Goal: Task Accomplishment & Management: Use online tool/utility

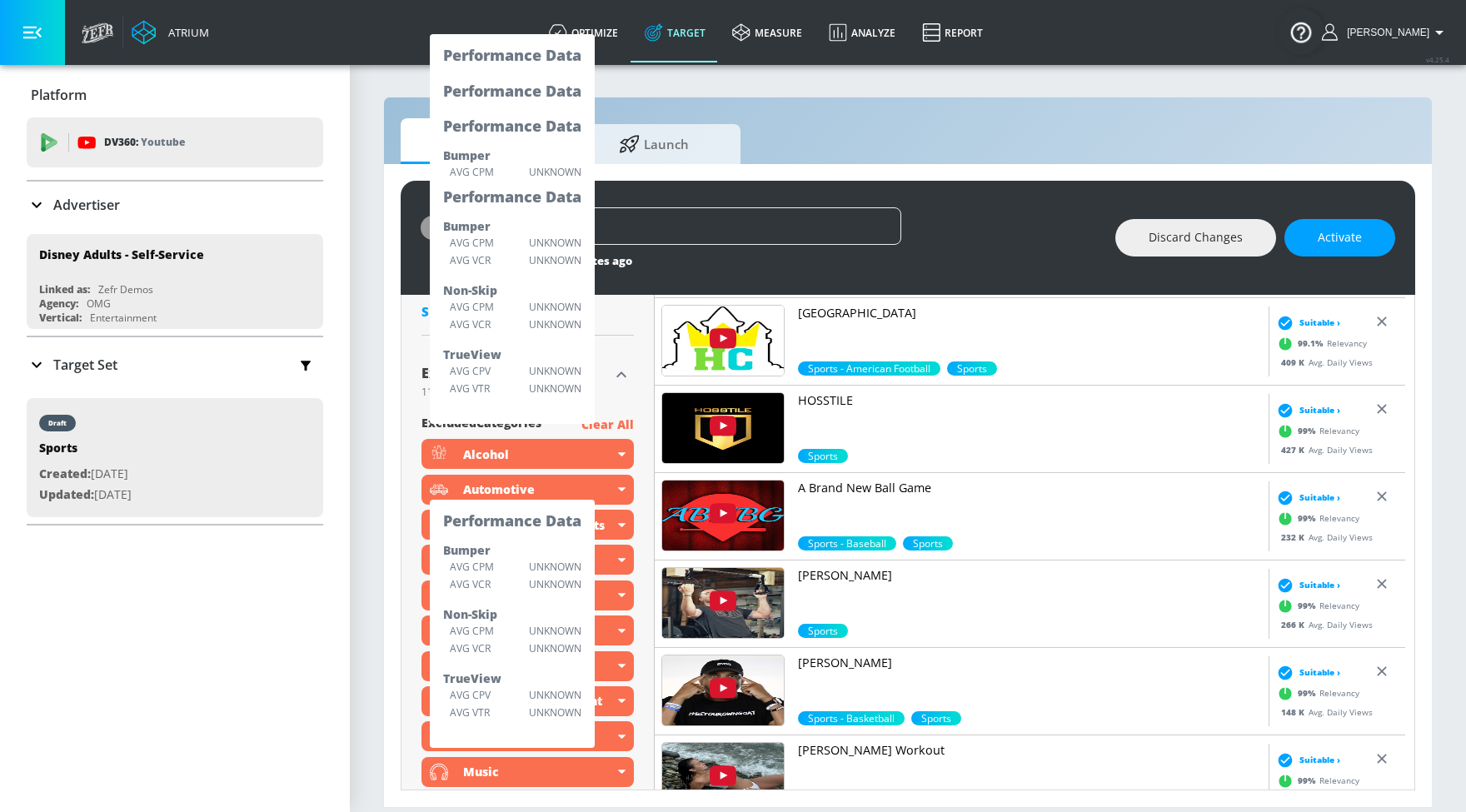
scroll to position [1007, 0]
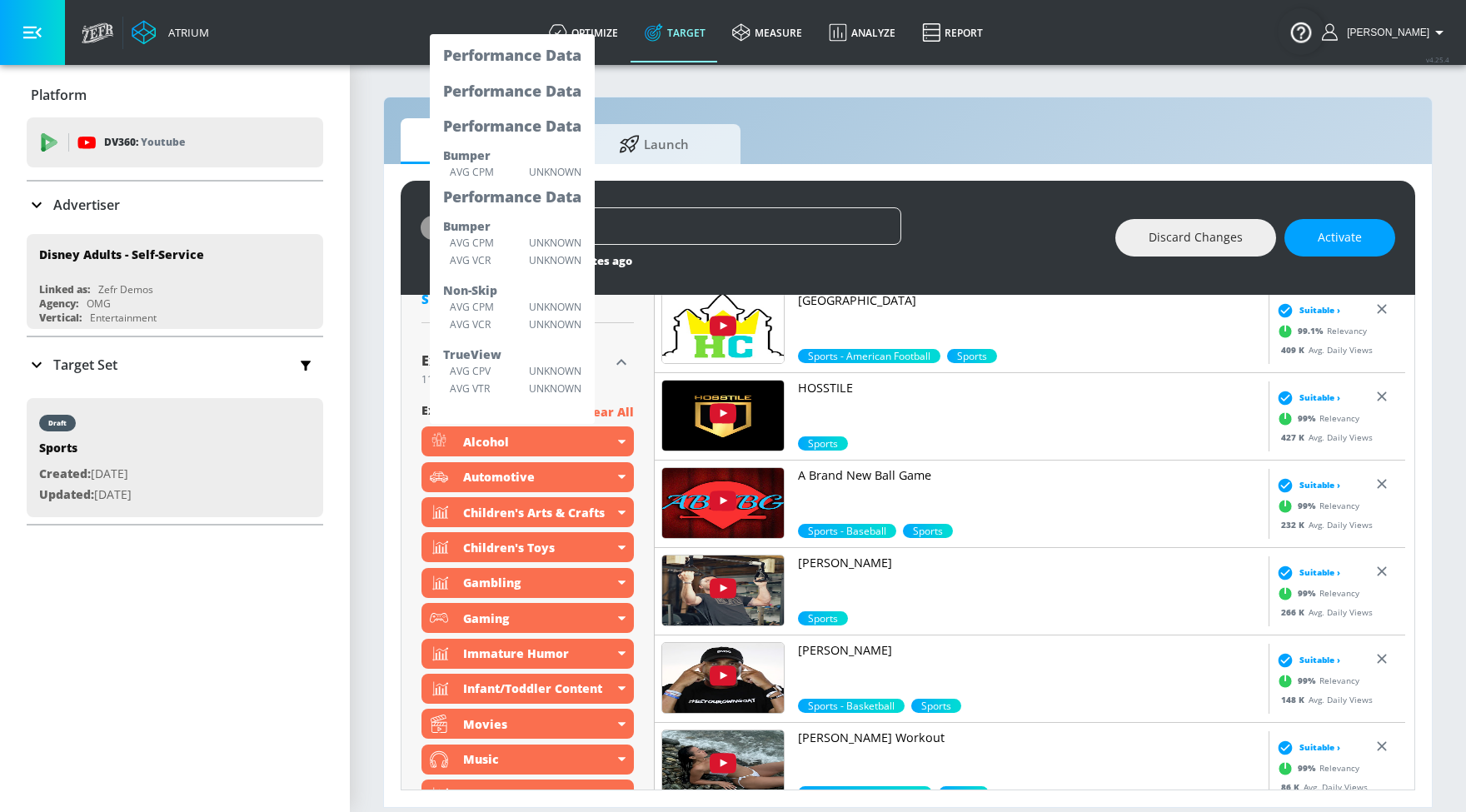
click at [624, 383] on div "Excluded 11 Categories Excluded" at bounding box center [527, 369] width 212 height 39
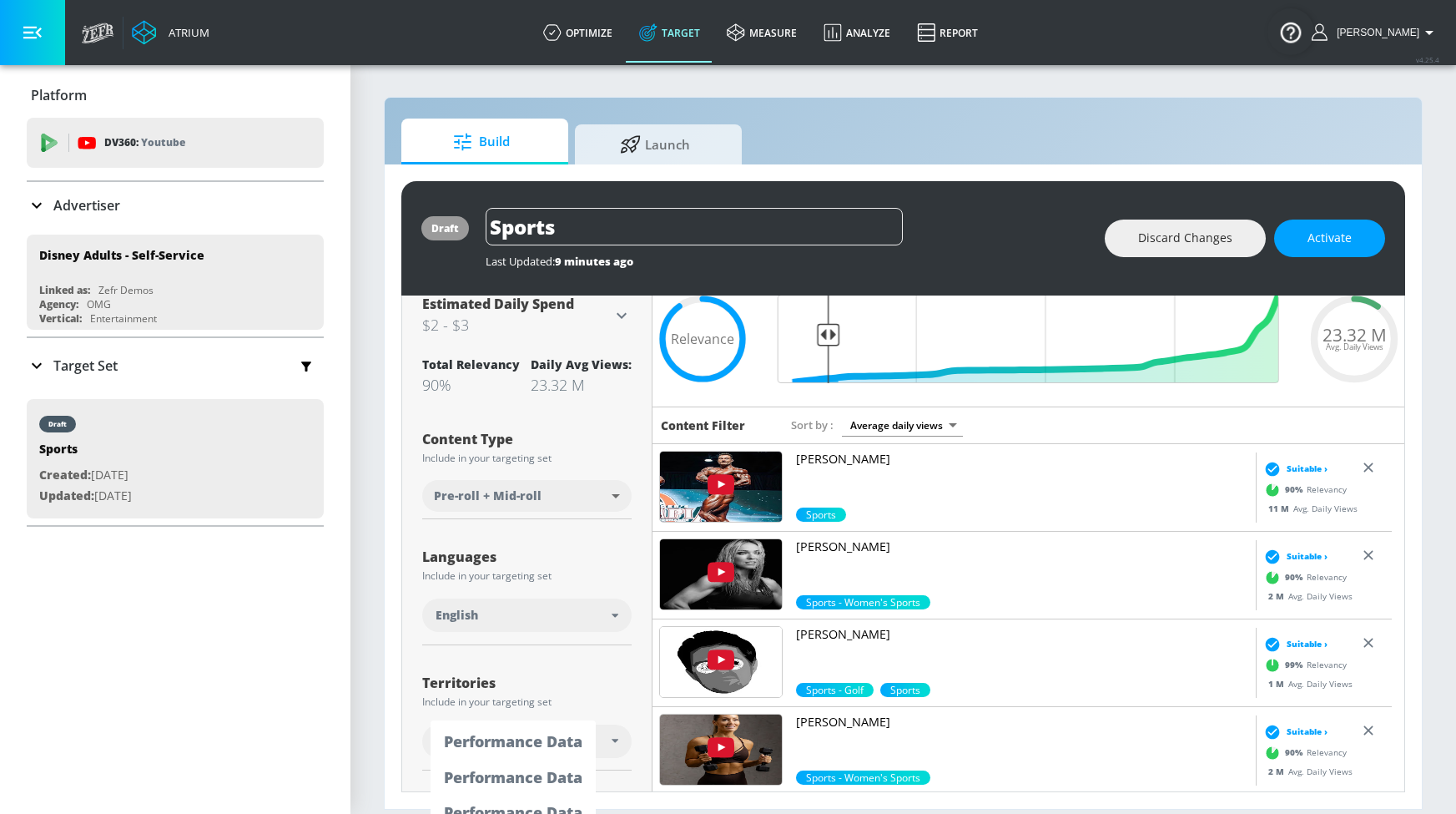
scroll to position [126, 0]
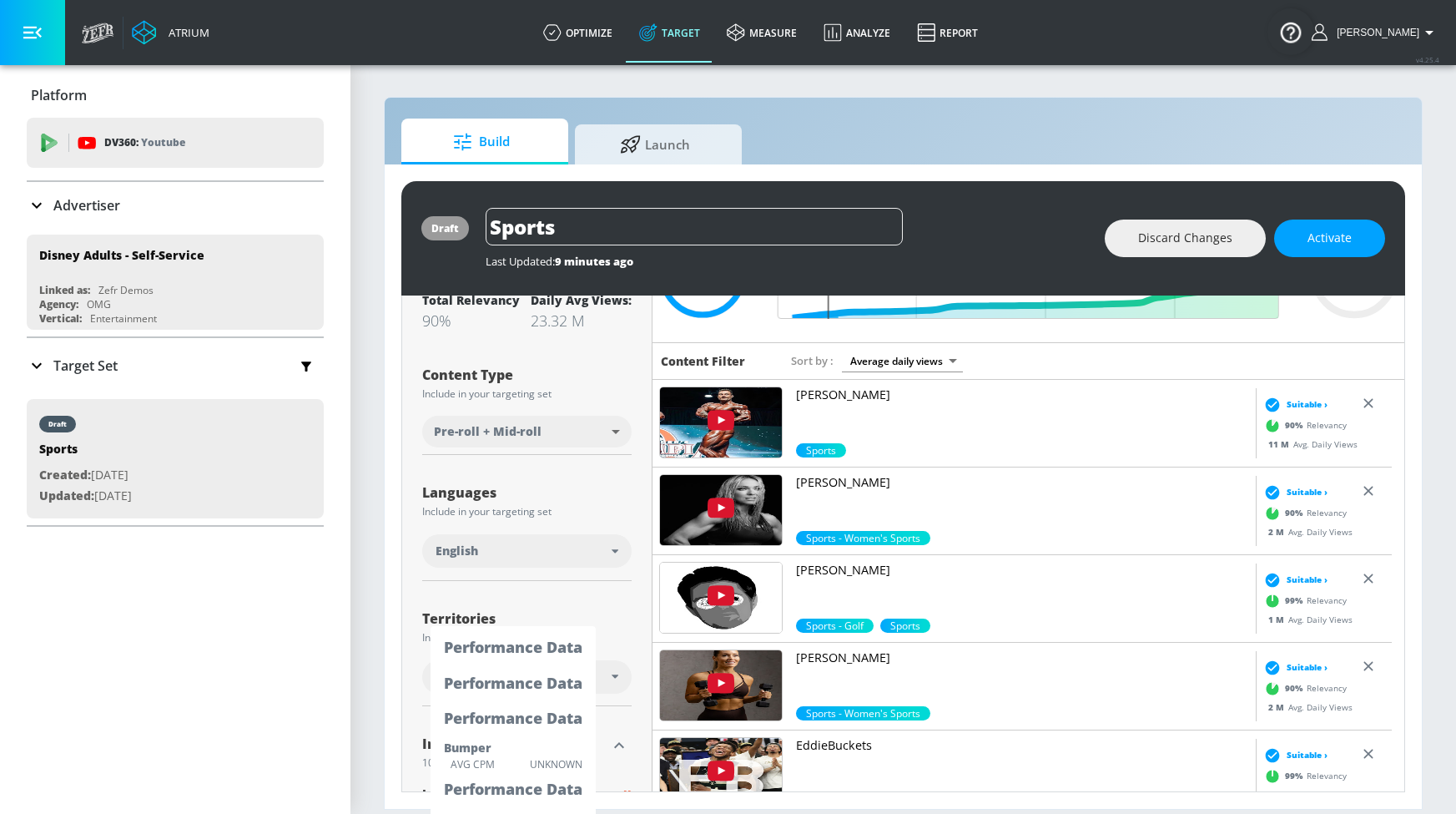
click at [551, 647] on div "Territories Include in your targeting set US Only" at bounding box center [526, 650] width 209 height 112
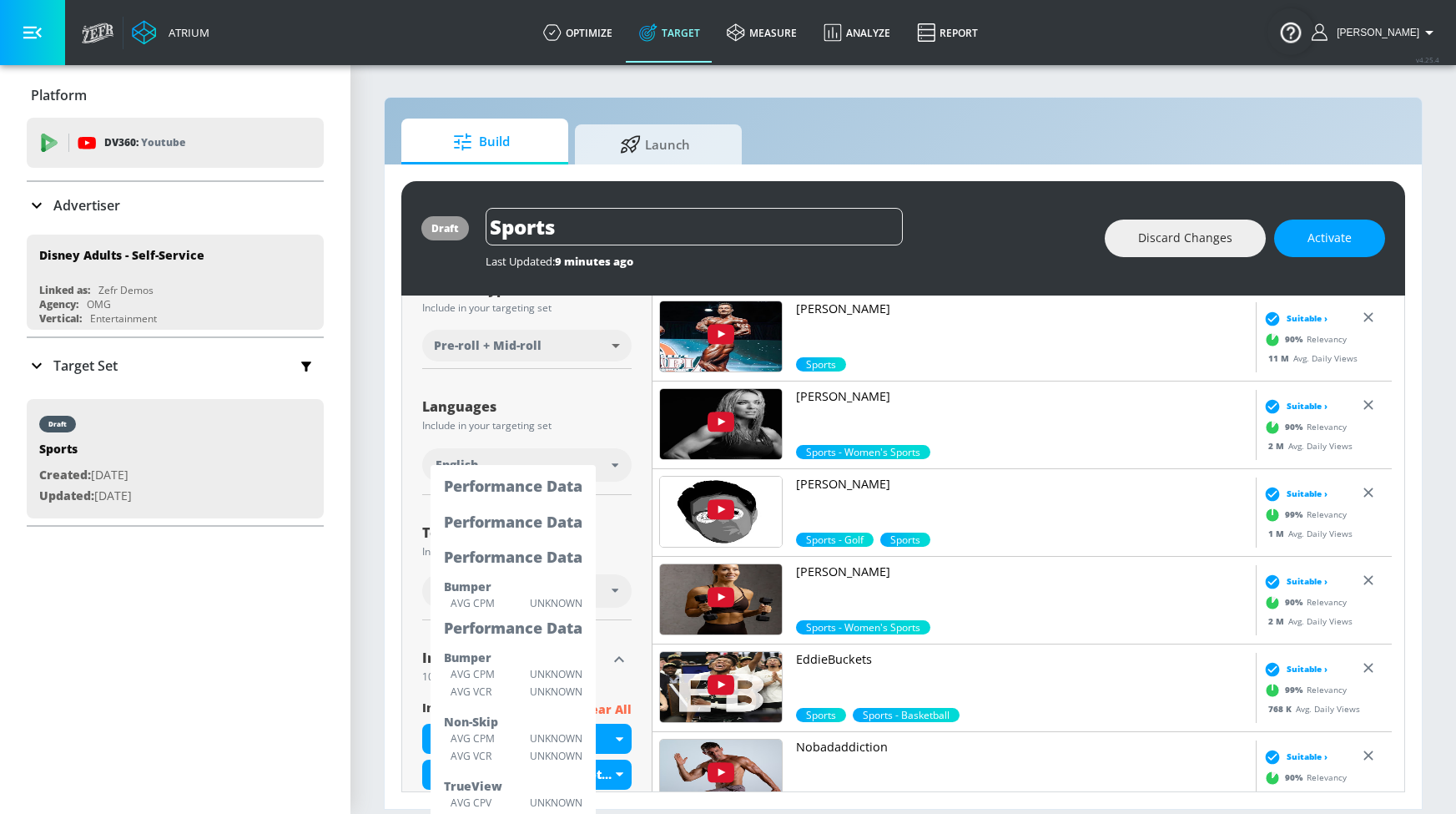
scroll to position [287, 0]
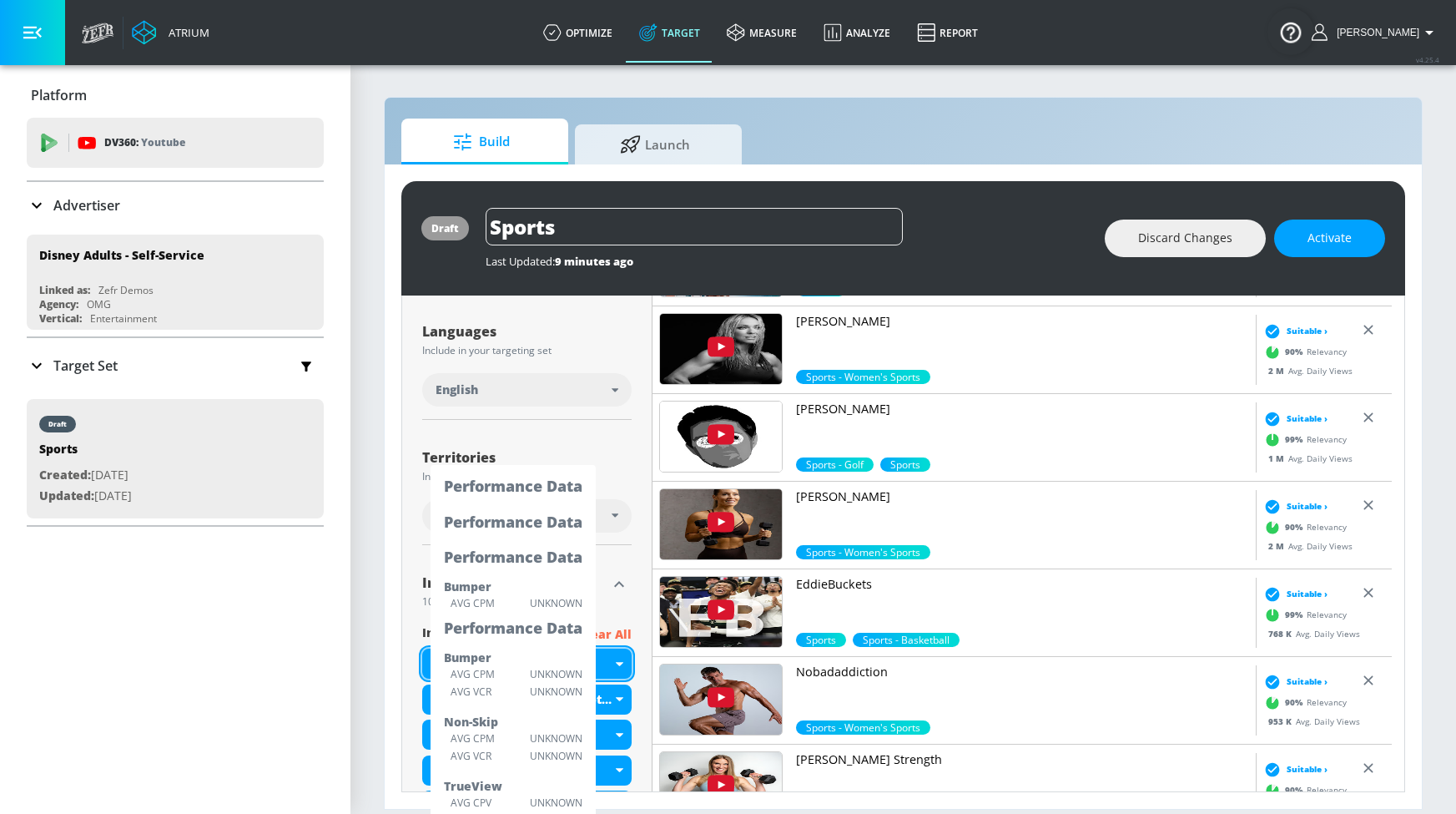
click at [474, 649] on div "Sports" at bounding box center [526, 663] width 209 height 30
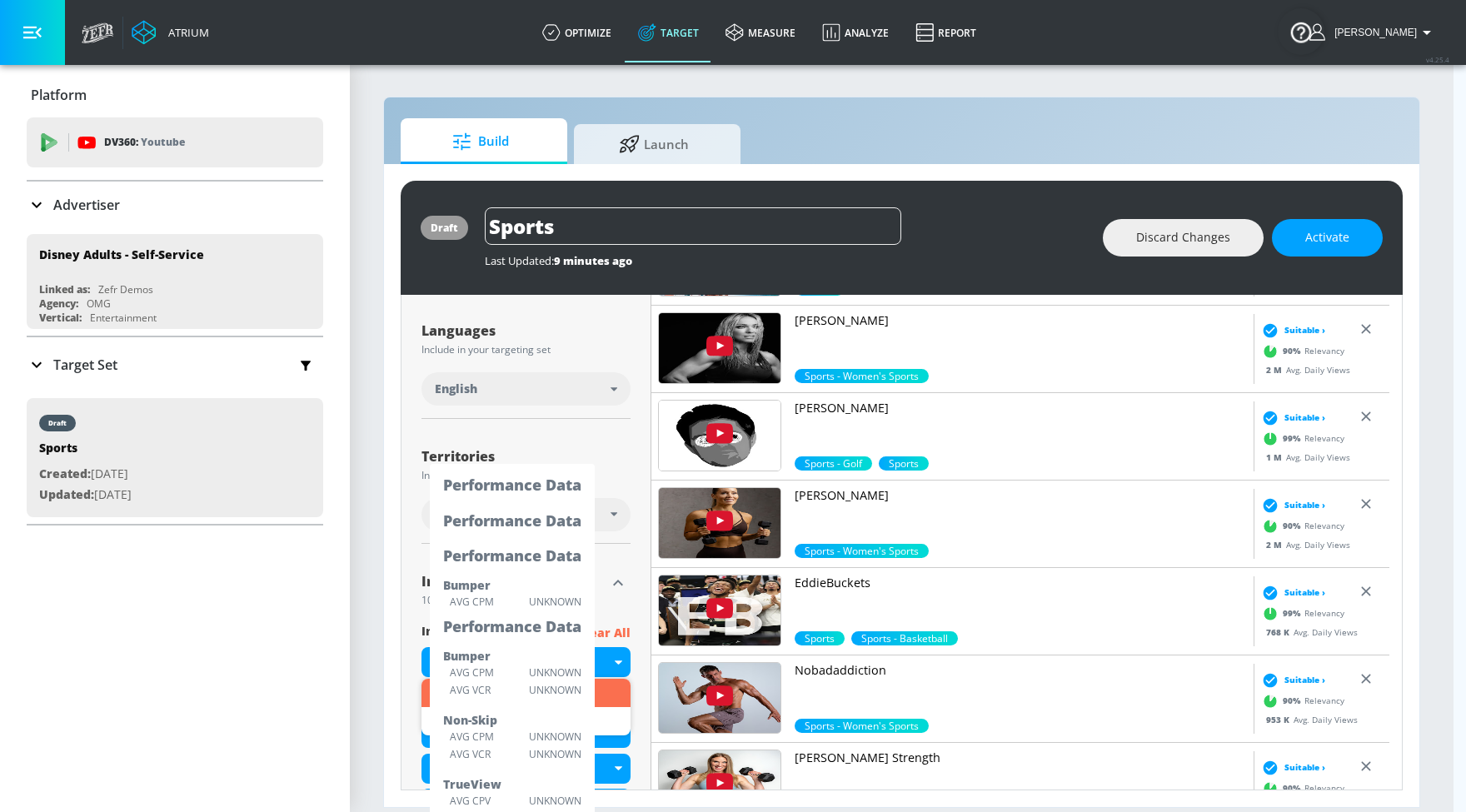
click at [637, 591] on div at bounding box center [733, 406] width 1466 height 812
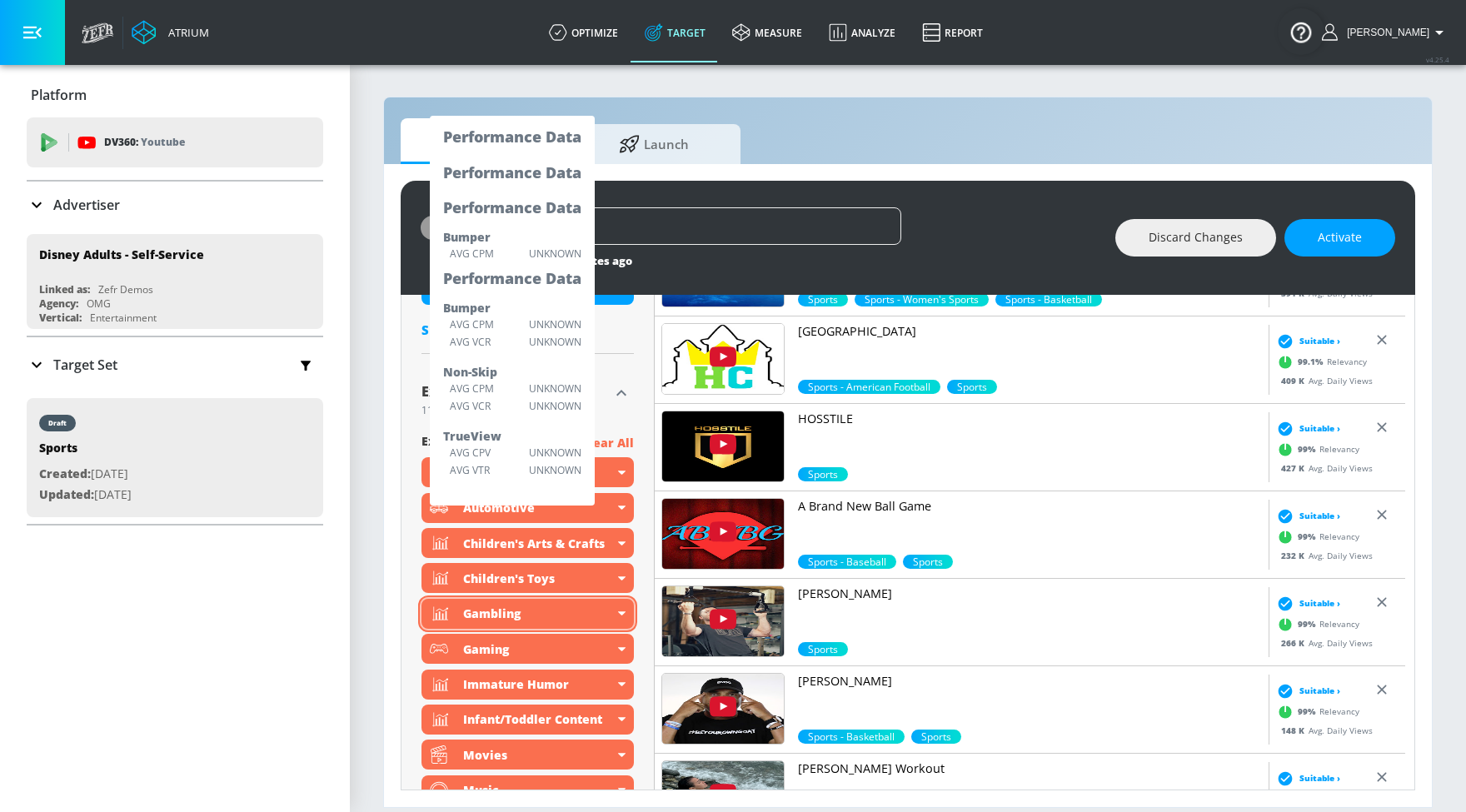
scroll to position [1060, 0]
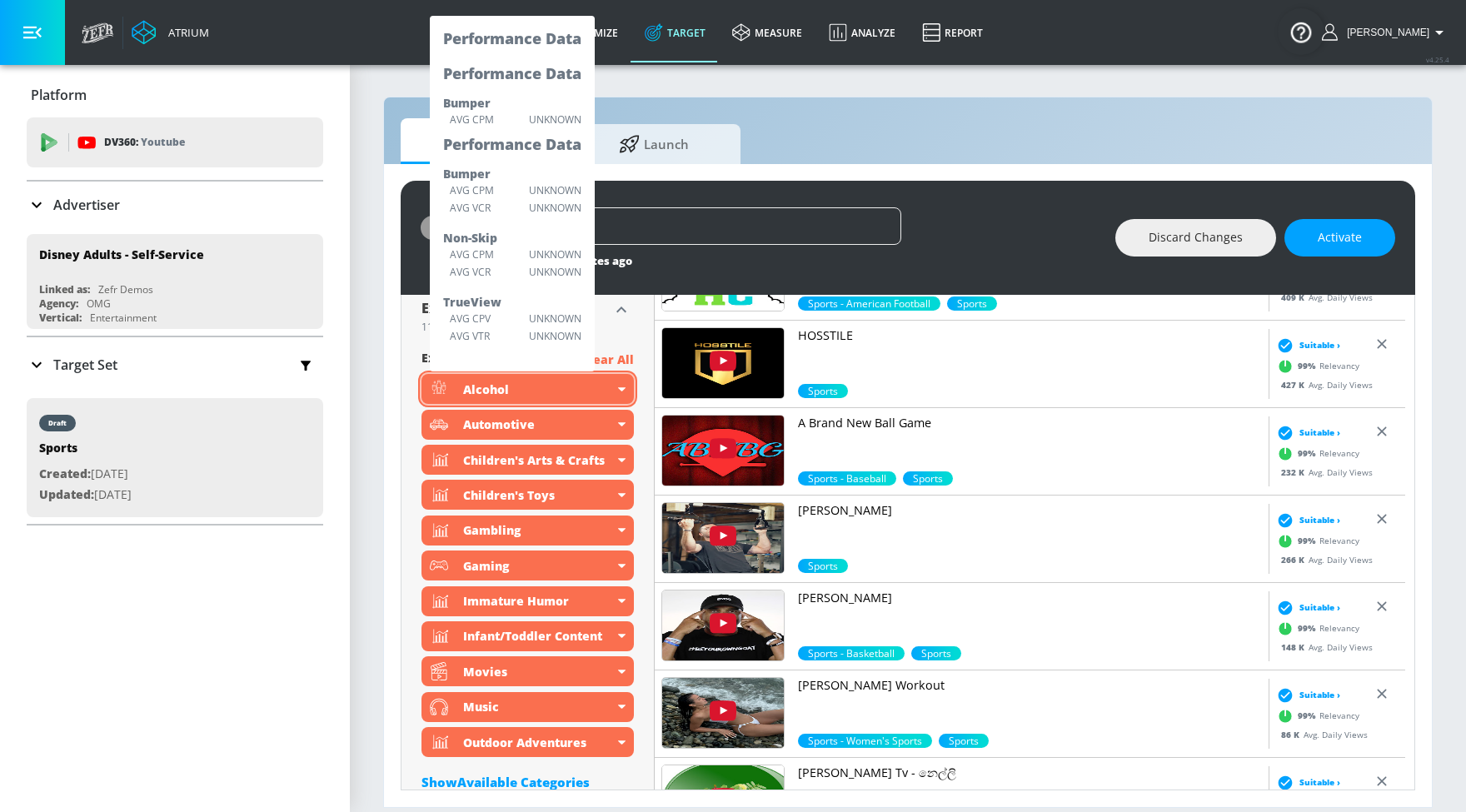
click at [613, 384] on div "Alcohol" at bounding box center [527, 389] width 212 height 30
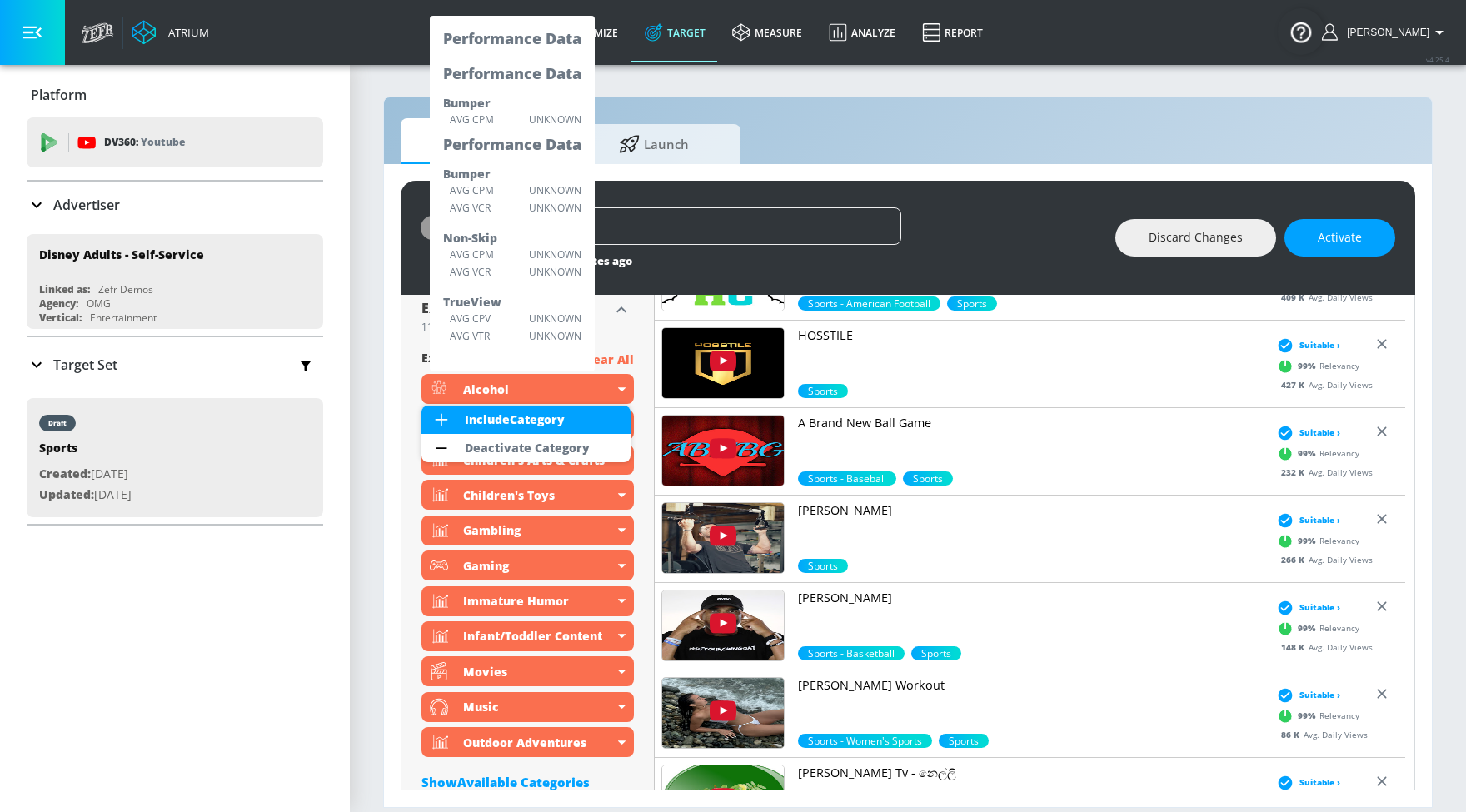
click at [613, 384] on div at bounding box center [733, 406] width 1466 height 812
click at [517, 324] on div "11 Categories Excluded" at bounding box center [515, 327] width 188 height 10
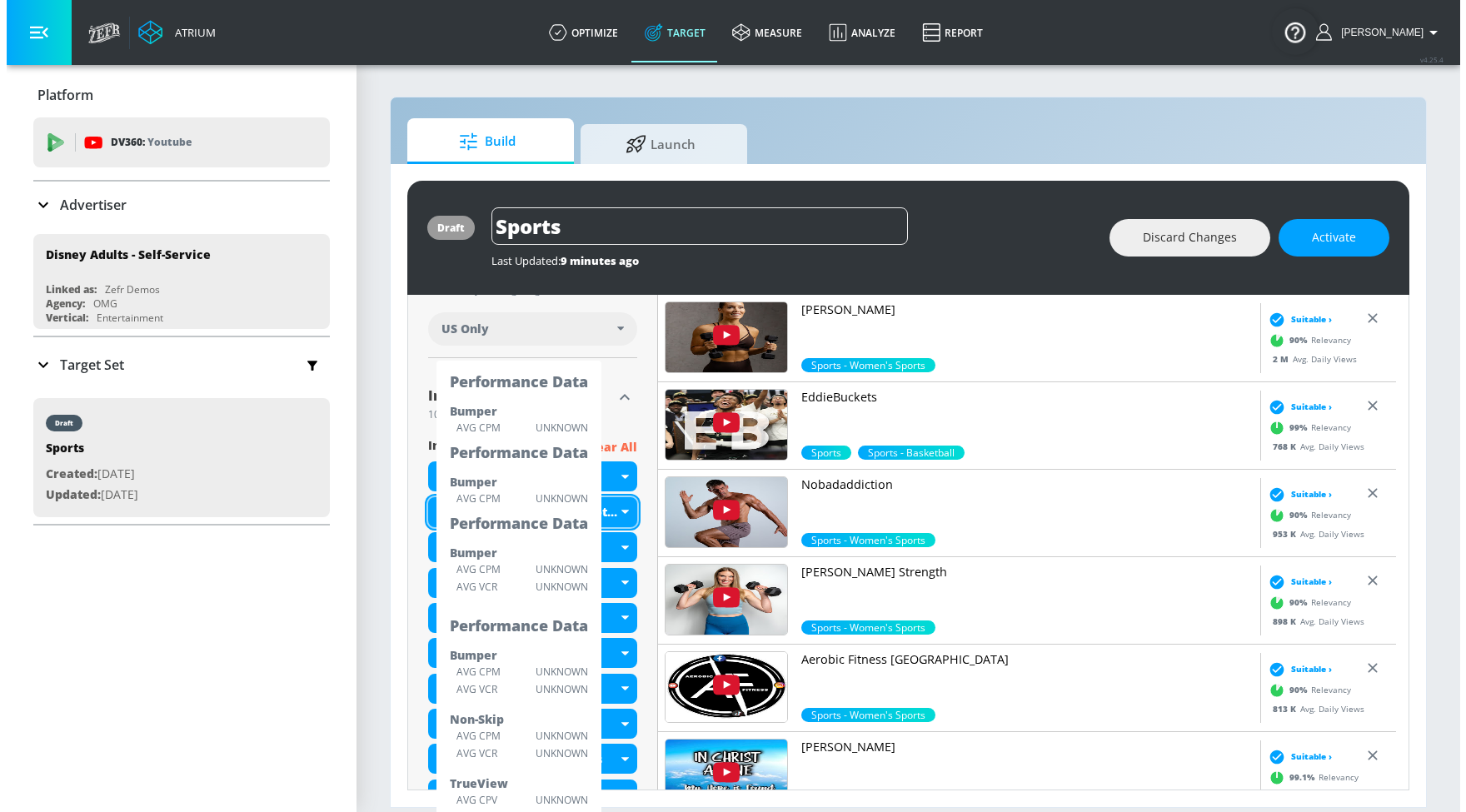
scroll to position [1034, 0]
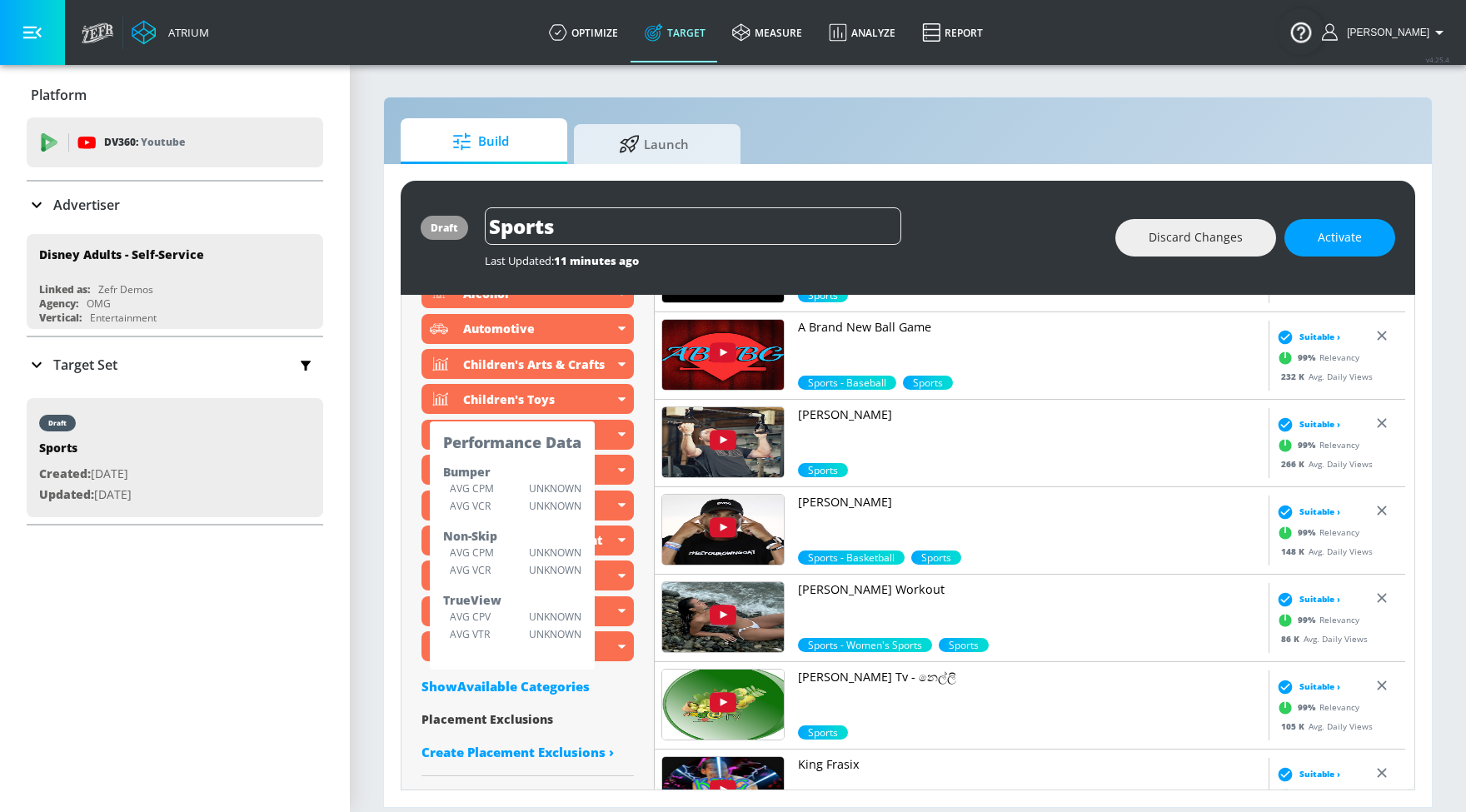
scroll to position [826, 0]
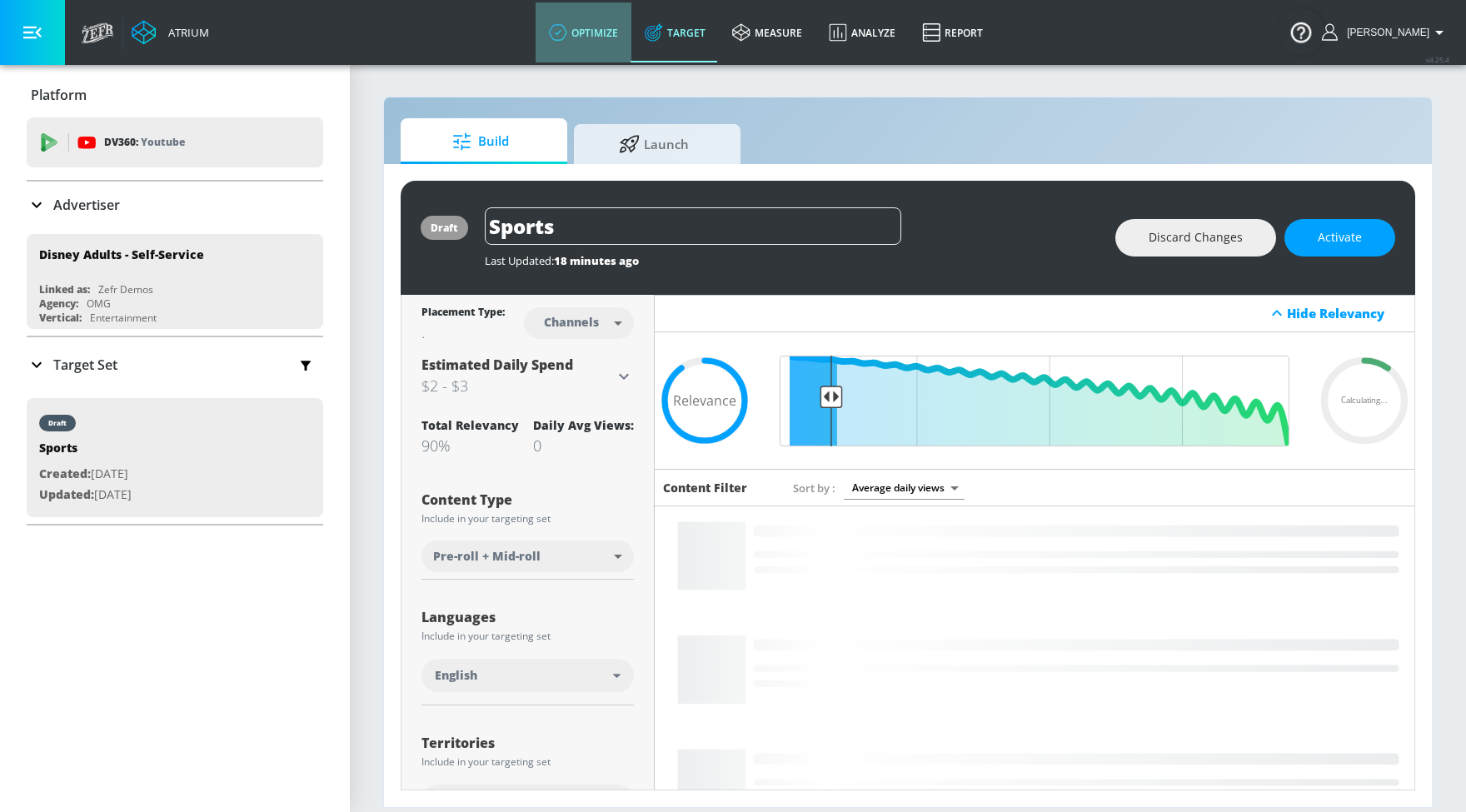
click at [601, 25] on link "optimize" at bounding box center [583, 32] width 95 height 60
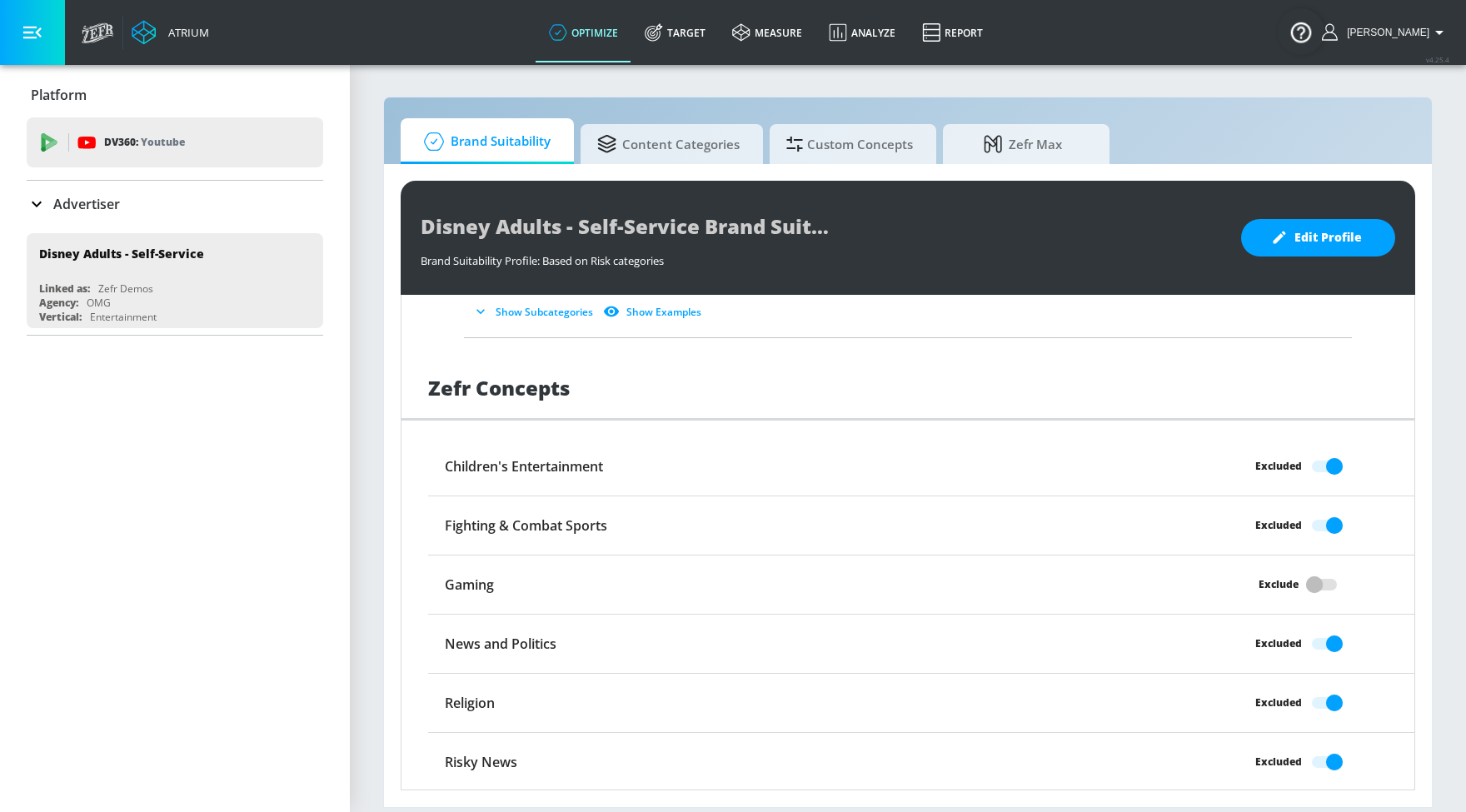
scroll to position [1246, 0]
click at [363, 359] on section "Brand Suitability Content Categories Custom Concepts Zefr Max Disney Adults - S…" at bounding box center [907, 437] width 1116 height 748
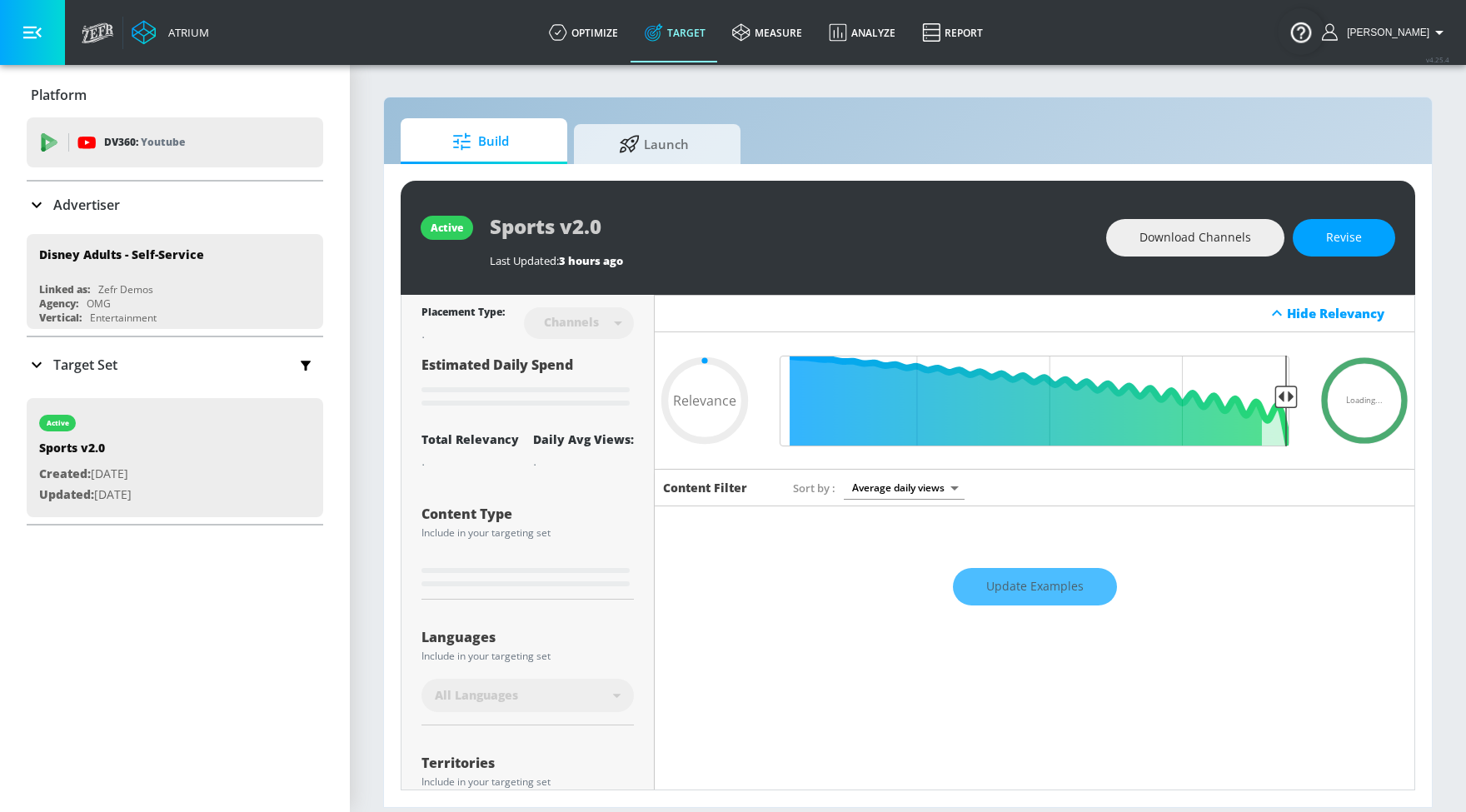
type input "0.69"
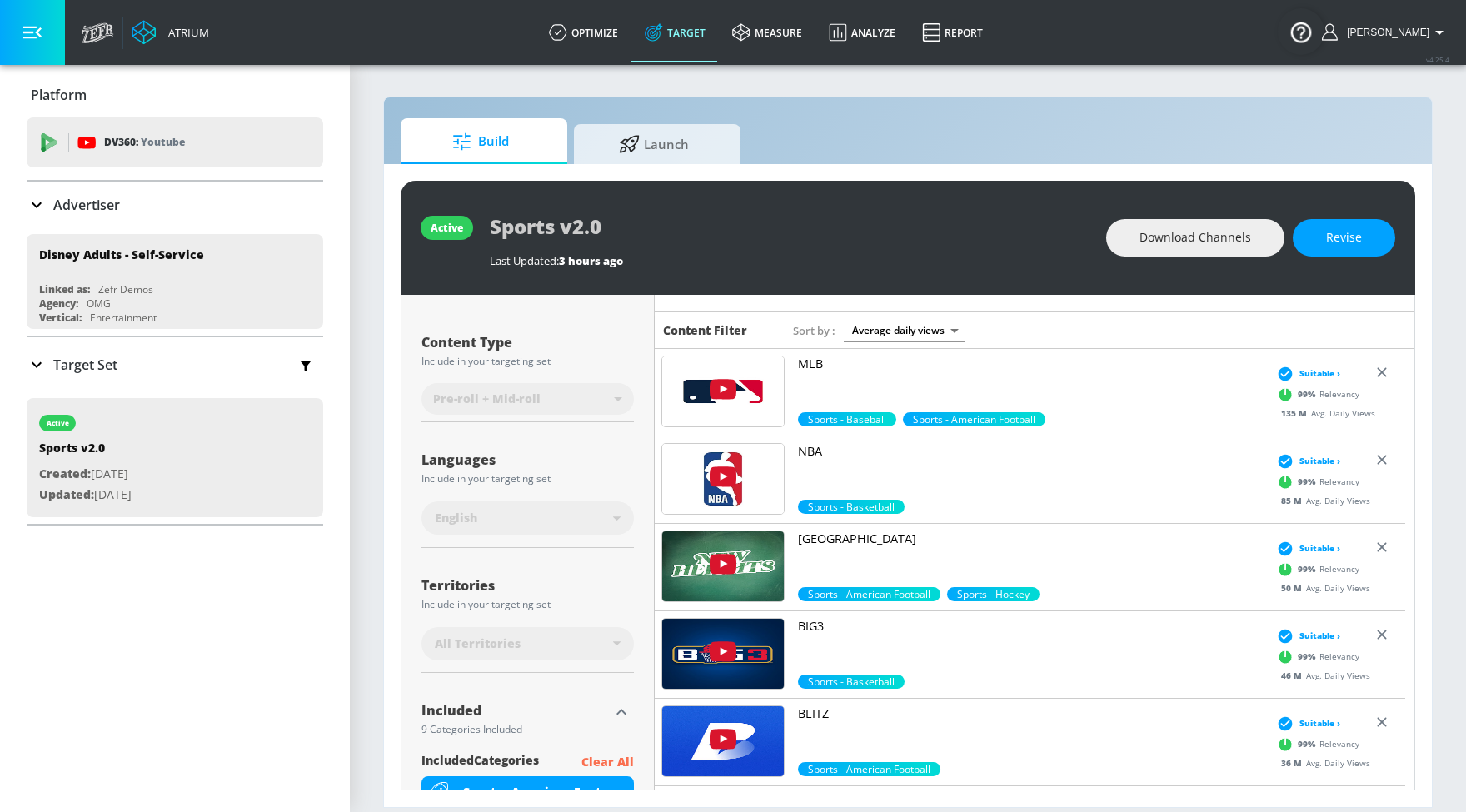
drag, startPoint x: 811, startPoint y: 456, endPoint x: 818, endPoint y: 408, distance: 48.5
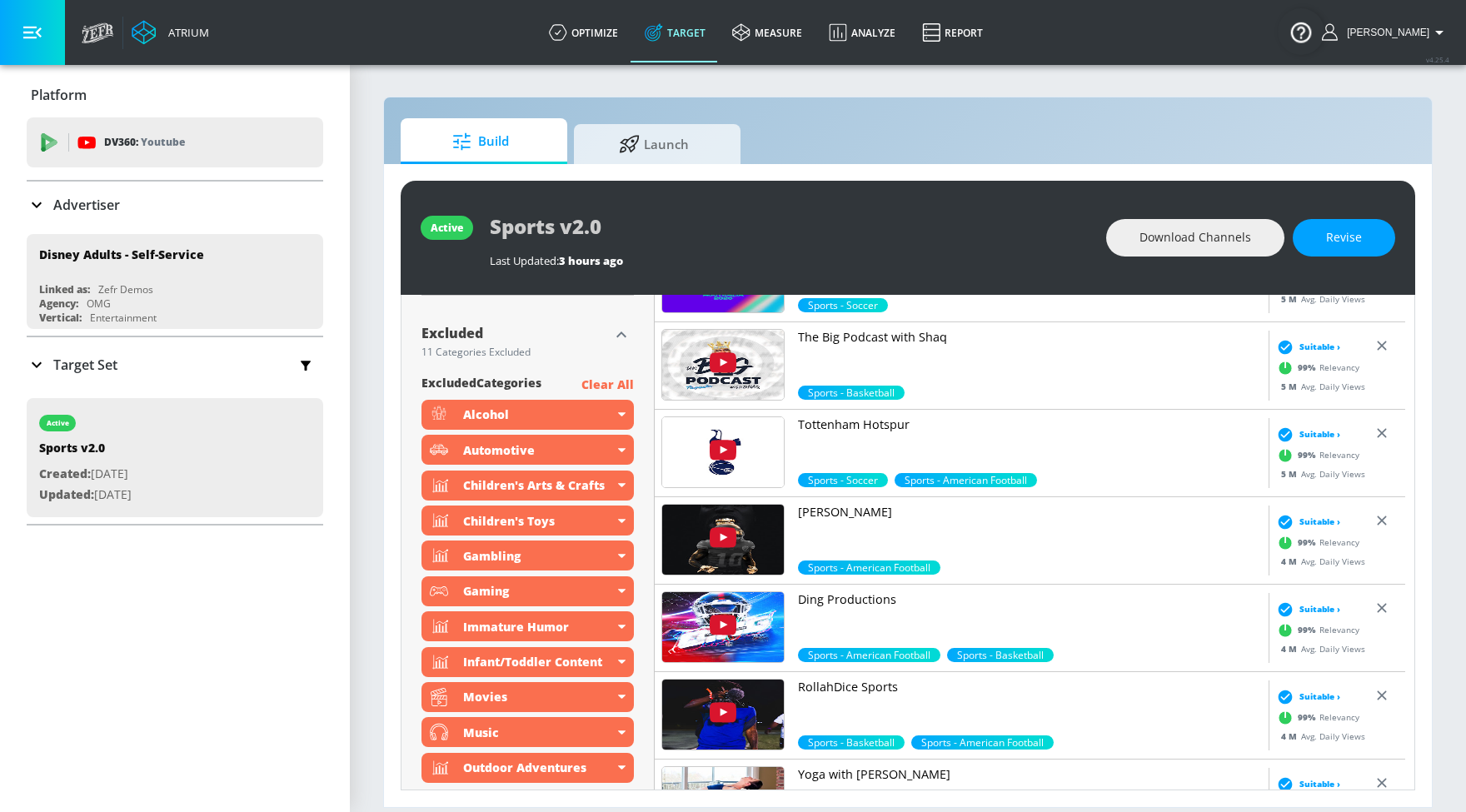
scroll to position [1120, 0]
